Goal: Transaction & Acquisition: Purchase product/service

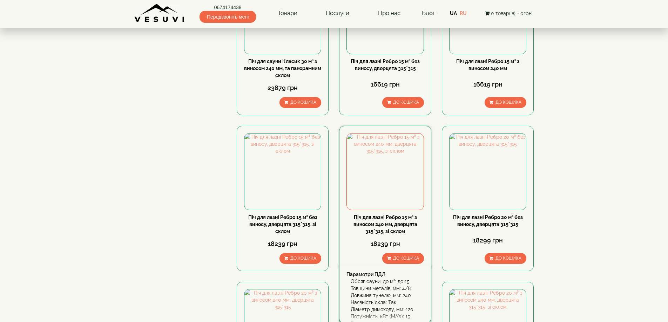
scroll to position [210, 0]
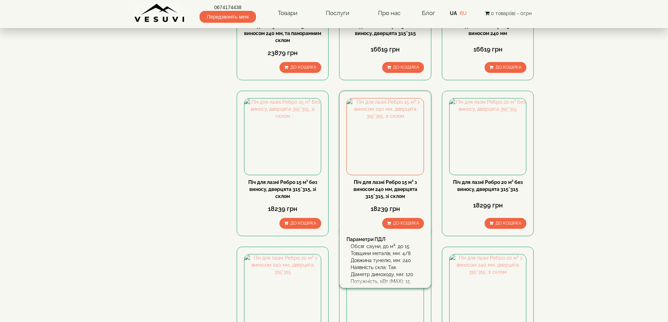
click at [384, 190] on link "Піч для лазні Ребро 15 м³ з виносом 240 мм, дверцята 315*315, зі склом" at bounding box center [385, 189] width 64 height 20
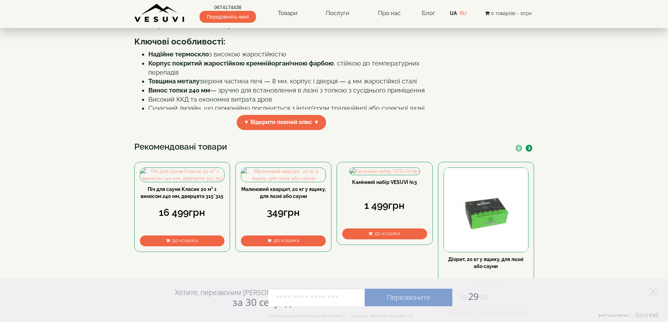
scroll to position [350, 0]
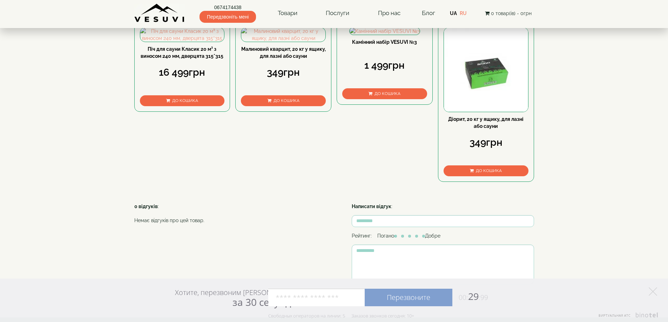
click at [172, 66] on div "Піч для сауни Класик 20 м³ з виносом 240 мм, дверцята 315*315" at bounding box center [182, 56] width 85 height 20
click at [175, 59] on link "Піч для сауни Класик 20 м³ з виносом 240 мм, дверцята 315*315" at bounding box center [182, 52] width 83 height 13
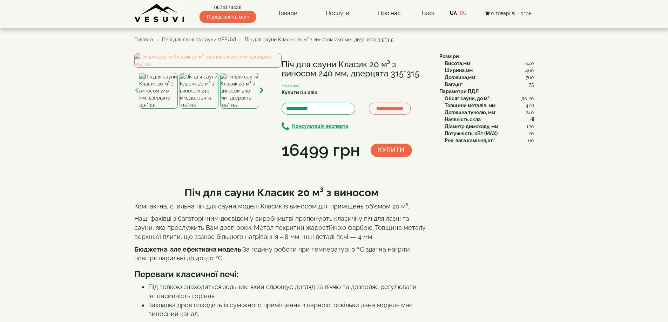
click at [155, 109] on img at bounding box center [158, 91] width 39 height 36
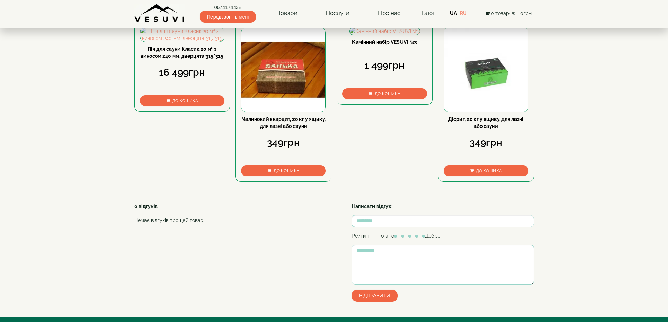
click at [285, 129] on link "Малиновий кварцит, 20 кг у ящику, для лазні або сауни" at bounding box center [283, 122] width 84 height 13
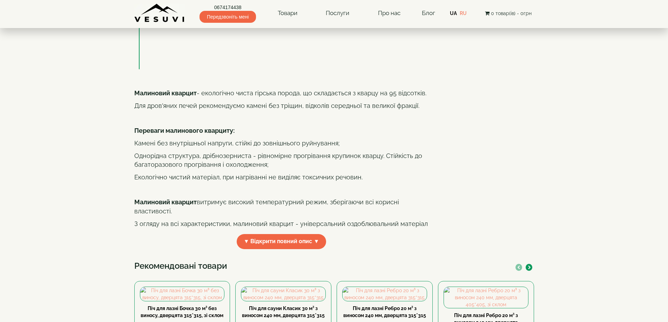
scroll to position [35, 0]
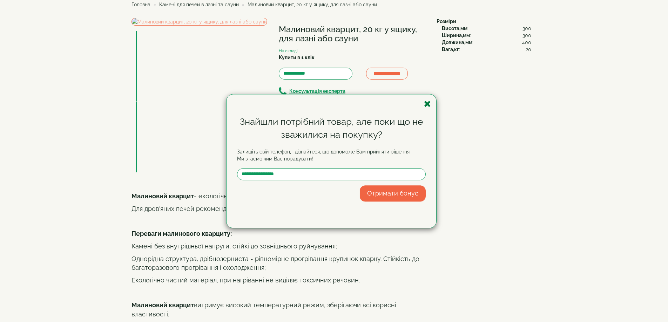
click at [427, 102] on icon "button" at bounding box center [427, 104] width 7 height 9
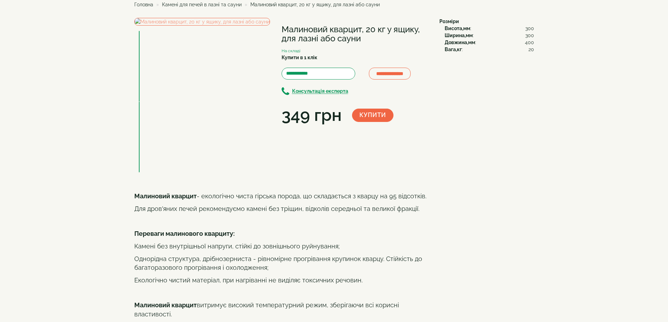
scroll to position [0, 0]
